Goal: Obtain resource: Obtain resource

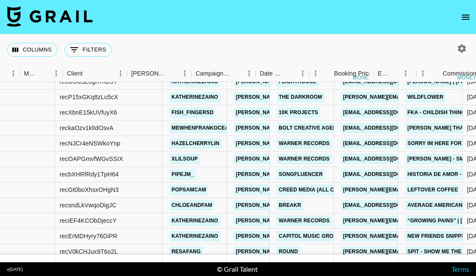
scroll to position [1140, 0]
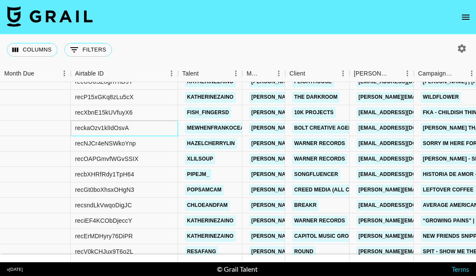
click at [97, 128] on div "reckaOzv1klIdOsvA" at bounding box center [102, 127] width 54 height 9
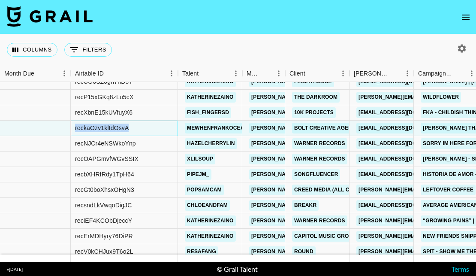
click at [97, 128] on div "reckaOzv1klIdOsvA" at bounding box center [102, 127] width 54 height 9
copy div "reckaOzv1klIdOsvA"
click at [102, 142] on div "recNJCr4eNSWkoYnp" at bounding box center [105, 143] width 61 height 9
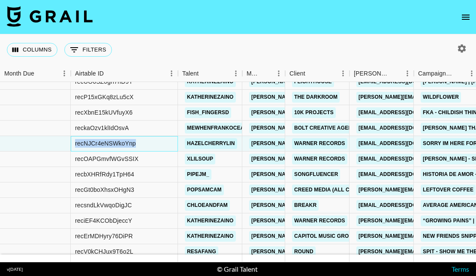
click at [102, 142] on div "recNJCr4eNSWkoYnp" at bounding box center [105, 143] width 61 height 9
copy div "recNJCr4eNSWkoYnp"
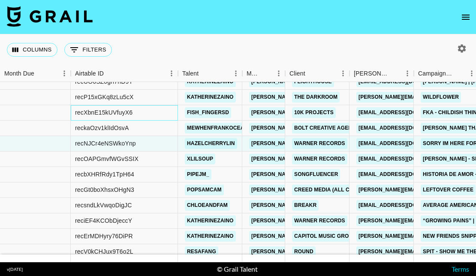
click at [102, 114] on div "recXbnE15kUVfuyX6" at bounding box center [103, 112] width 57 height 9
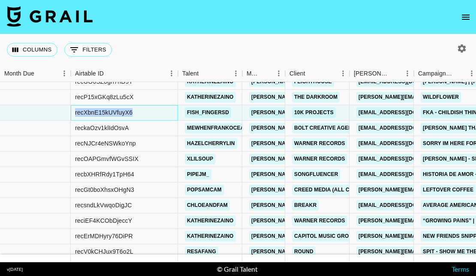
copy div "recXbnE15kUVfuyX6"
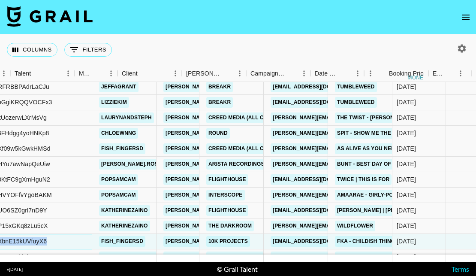
scroll to position [1012, 1]
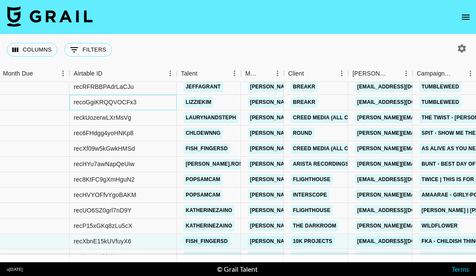
click at [119, 104] on div "recoGgiKRQQVOCFx3" at bounding box center [105, 102] width 63 height 9
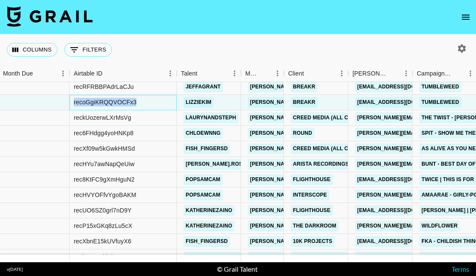
click at [119, 104] on div "recoGgiKRQQVOCFx3" at bounding box center [105, 102] width 63 height 9
copy div "recoGgiKRQQVOCFx3"
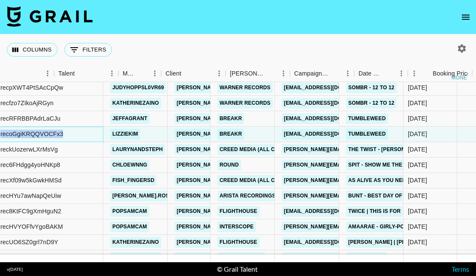
scroll to position [980, 0]
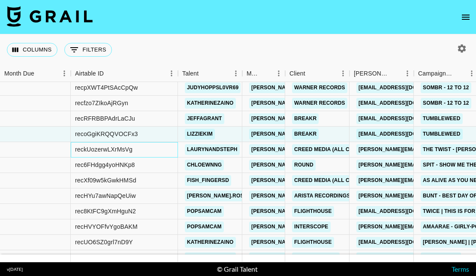
click at [119, 151] on div "reckUozerwLXrMsVg" at bounding box center [103, 149] width 57 height 9
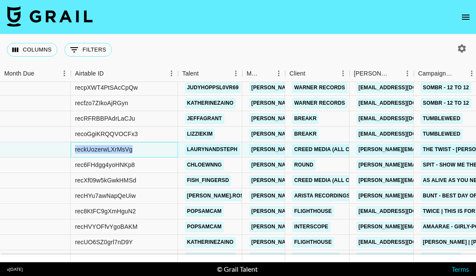
click at [119, 151] on div "reckUozerwLXrMsVg" at bounding box center [103, 149] width 57 height 9
copy div "reckUozerwLXrMsVg"
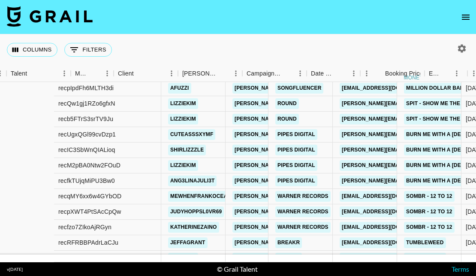
scroll to position [856, 0]
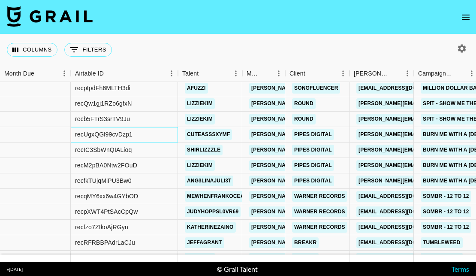
click at [103, 133] on div "recUgxQGl99cvDzp1" at bounding box center [103, 134] width 57 height 9
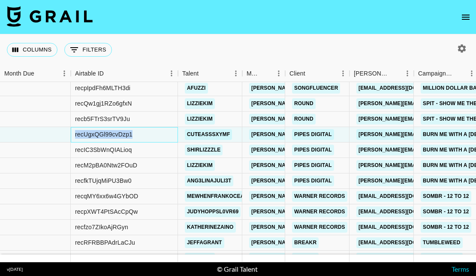
click at [103, 133] on div "recUgxQGl99cvDzp1" at bounding box center [103, 134] width 57 height 9
copy div "recUgxQGl99cvDzp1"
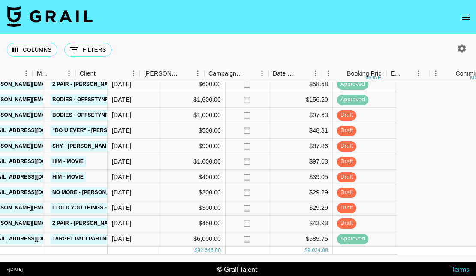
scroll to position [1536, 451]
